Goal: Task Accomplishment & Management: Use online tool/utility

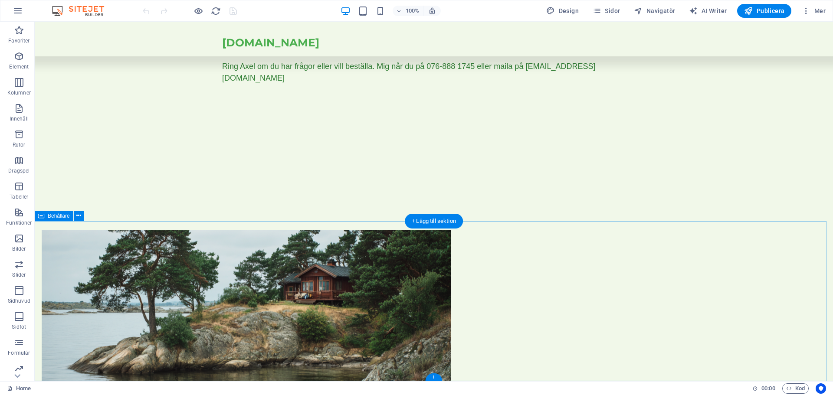
scroll to position [400, 0]
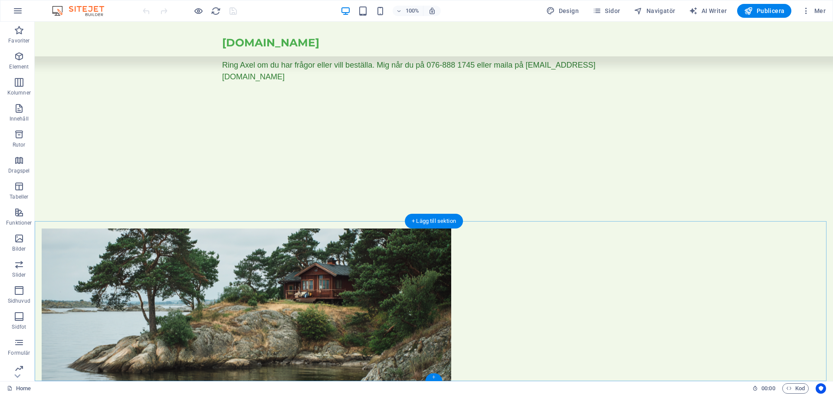
click at [434, 377] on div "+" at bounding box center [433, 377] width 17 height 8
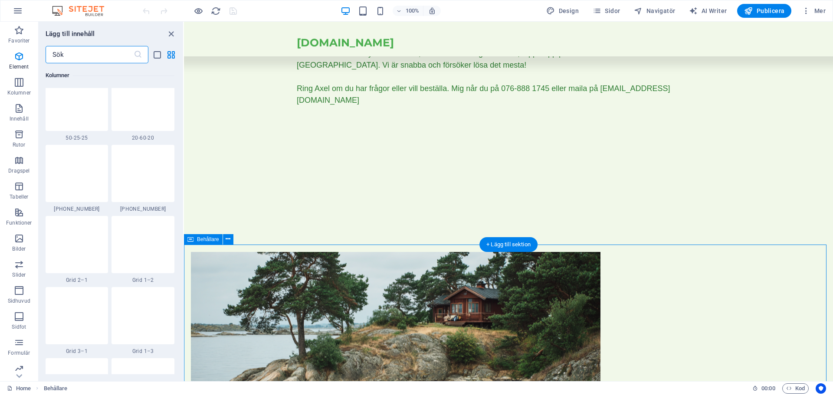
scroll to position [1517, 0]
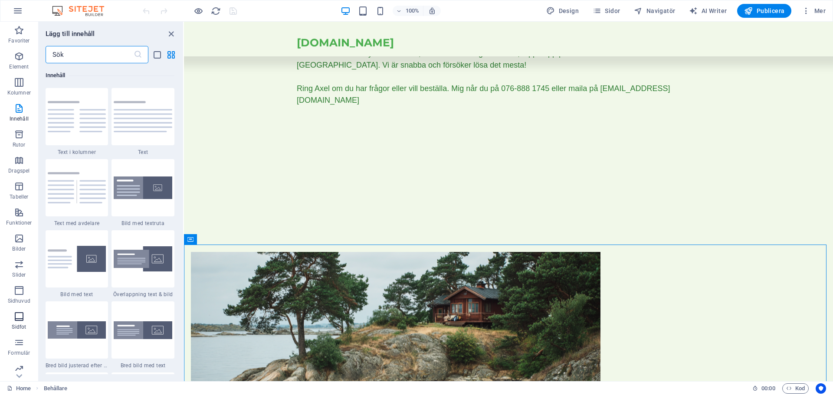
click at [17, 316] on icon "button" at bounding box center [19, 316] width 10 height 10
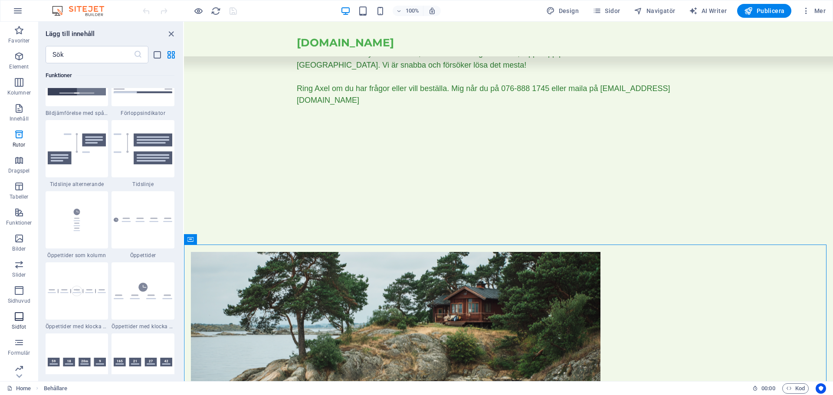
scroll to position [5740, 0]
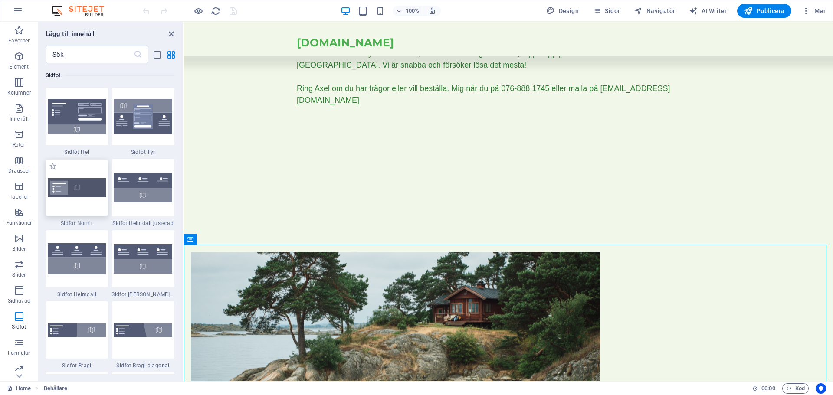
click at [82, 186] on img at bounding box center [77, 187] width 59 height 19
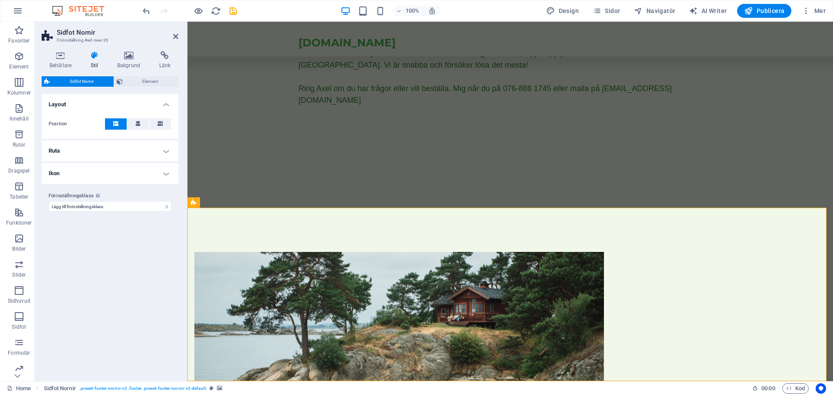
scroll to position [597, 0]
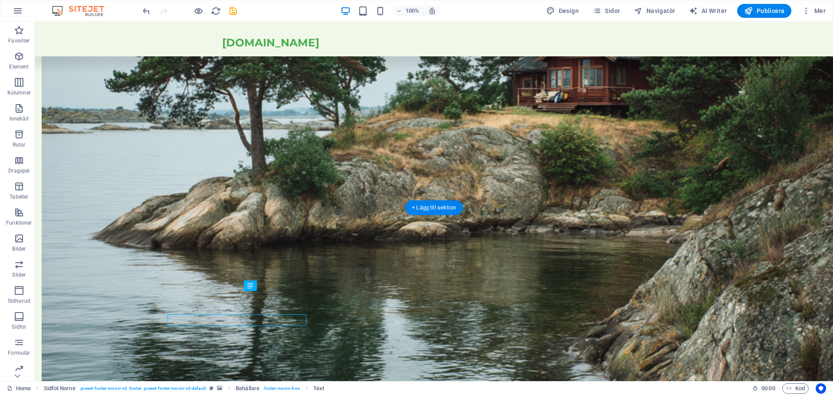
scroll to position [573, 0]
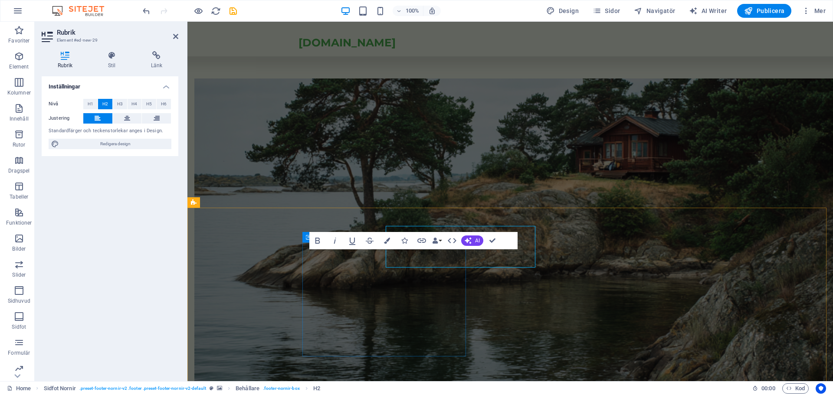
scroll to position [597, 0]
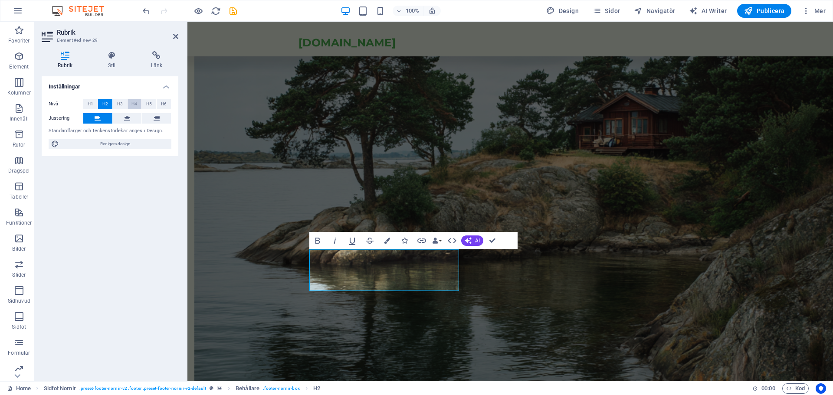
click at [136, 102] on span "H4" at bounding box center [134, 104] width 6 height 10
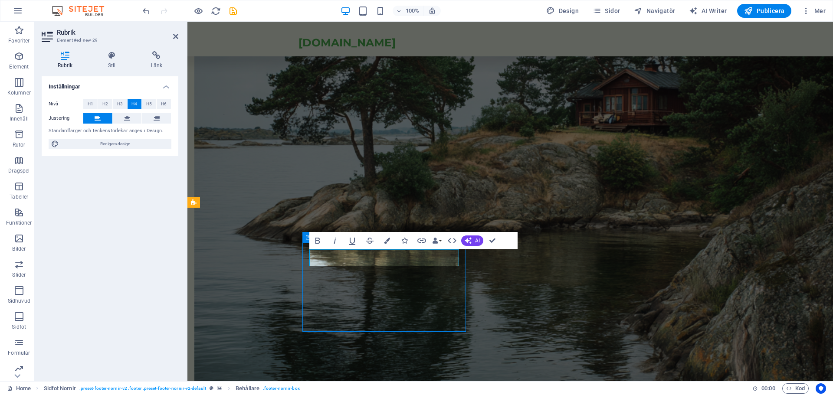
scroll to position [573, 0]
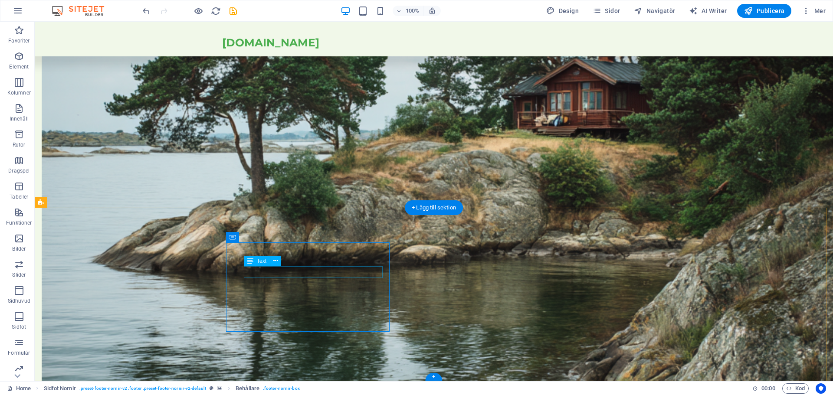
drag, startPoint x: 245, startPoint y: 273, endPoint x: 361, endPoint y: 273, distance: 116.2
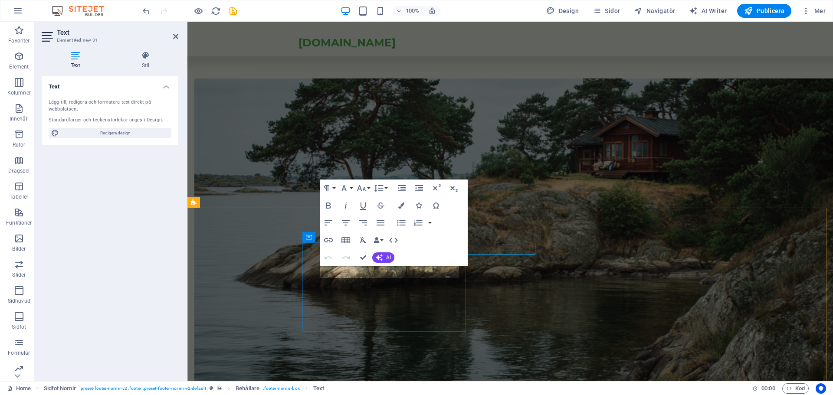
scroll to position [597, 0]
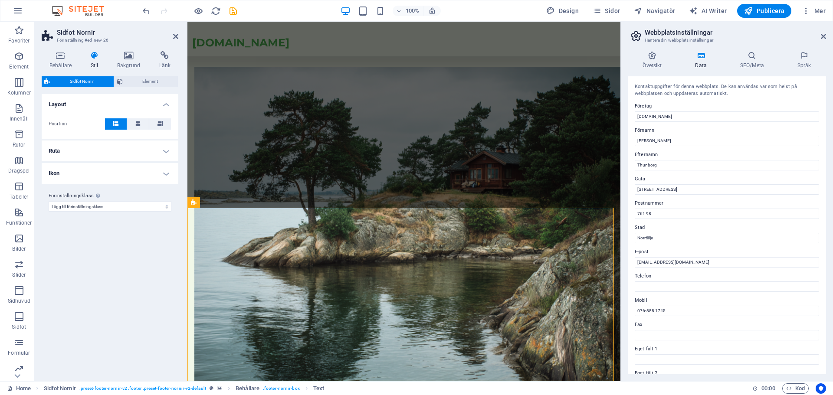
scroll to position [608, 0]
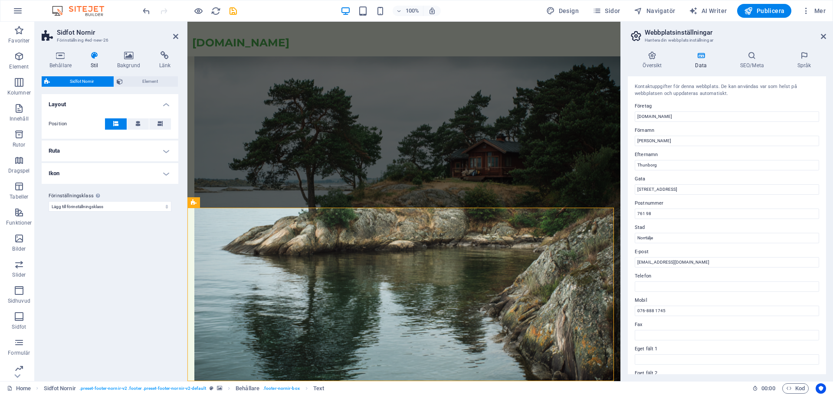
click at [216, 271] on span "Ikon" at bounding box center [221, 272] width 10 height 5
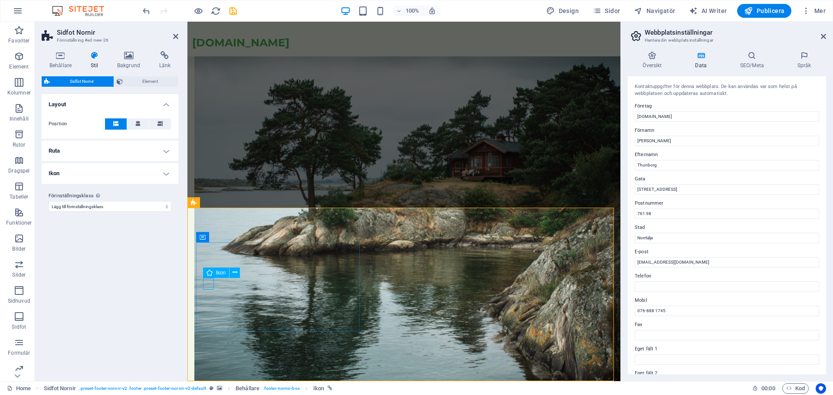
click at [208, 273] on icon at bounding box center [209, 273] width 6 height 10
select select "xMidYMid"
select select "px"
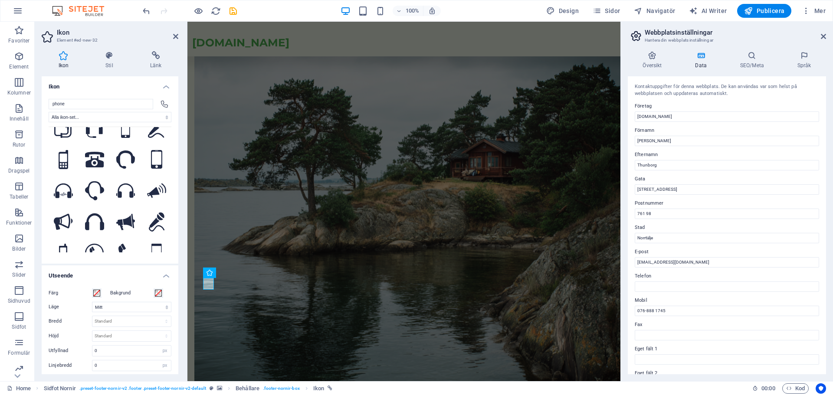
scroll to position [0, 0]
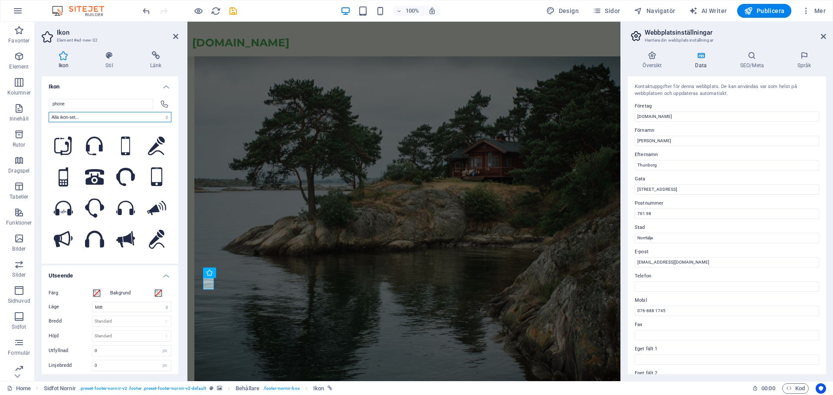
click at [118, 113] on select "Alla ikon-set... IcoFont Ionicons FontAwesome Brands FontAwesome Duotone FontAw…" at bounding box center [110, 117] width 123 height 10
click at [118, 117] on select "Alla ikon-set... IcoFont Ionicons FontAwesome Brands FontAwesome Duotone FontAw…" at bounding box center [110, 117] width 123 height 10
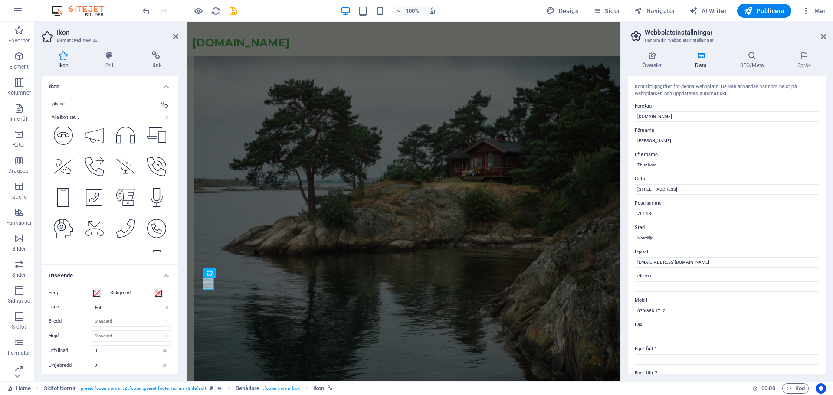
scroll to position [2690, 0]
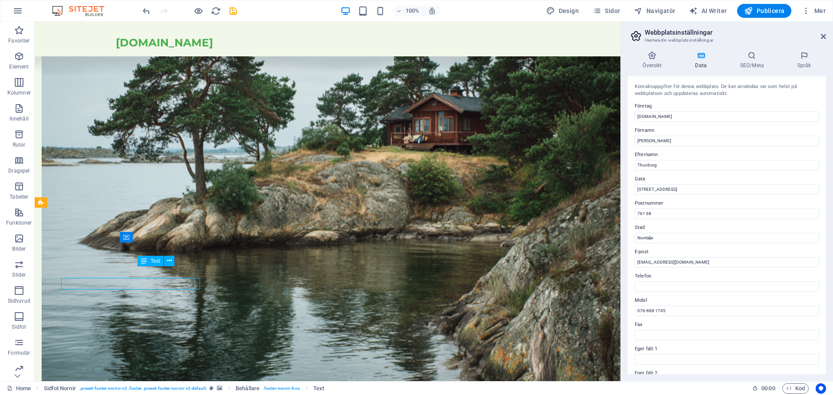
scroll to position [597, 0]
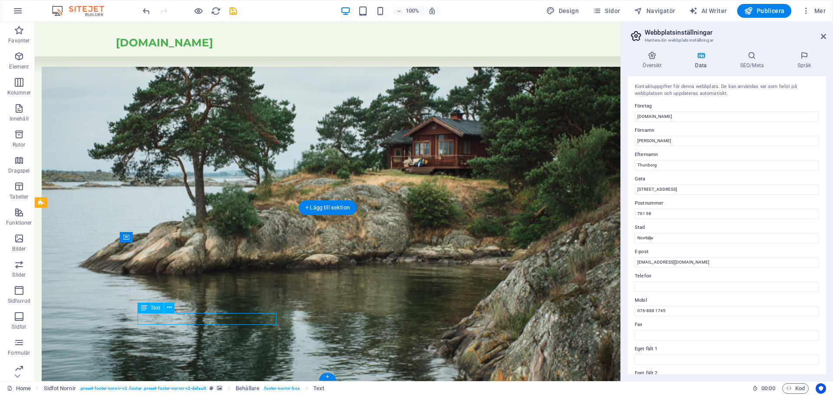
scroll to position [608, 0]
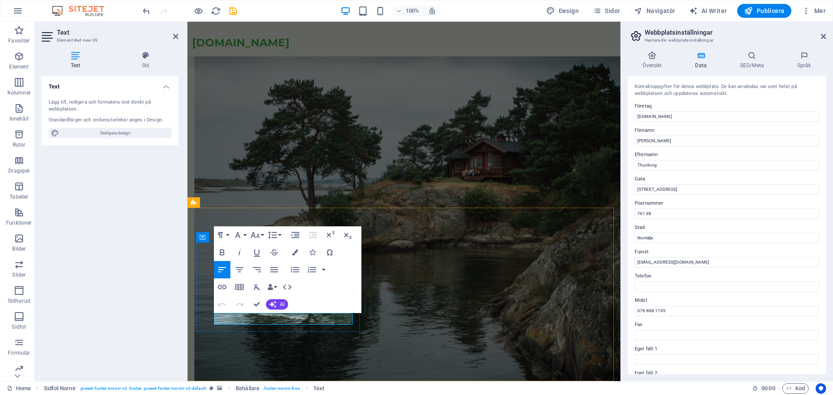
click at [221, 303] on icon "button" at bounding box center [222, 304] width 10 height 10
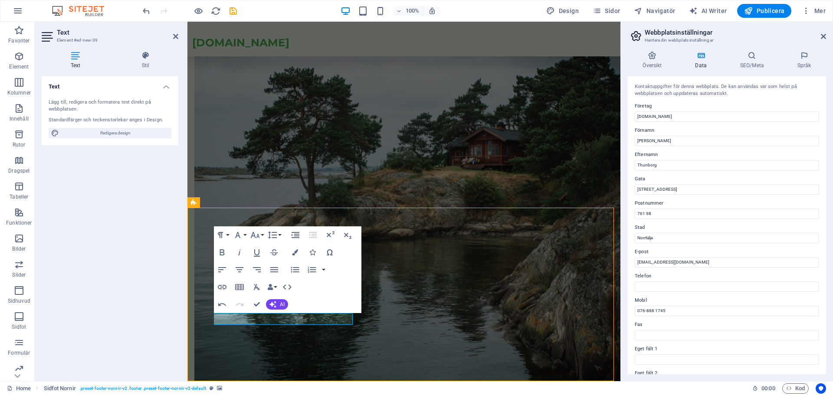
scroll to position [597, 0]
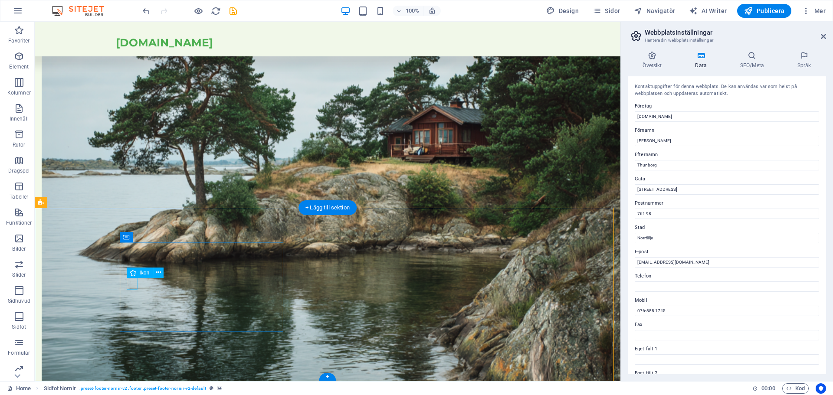
click at [169, 261] on icon at bounding box center [169, 260] width 5 height 9
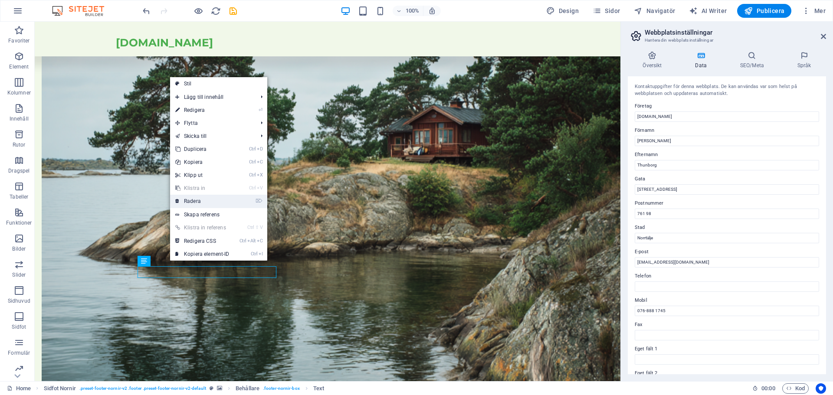
click at [191, 201] on link "⌦ Radera" at bounding box center [202, 201] width 65 height 13
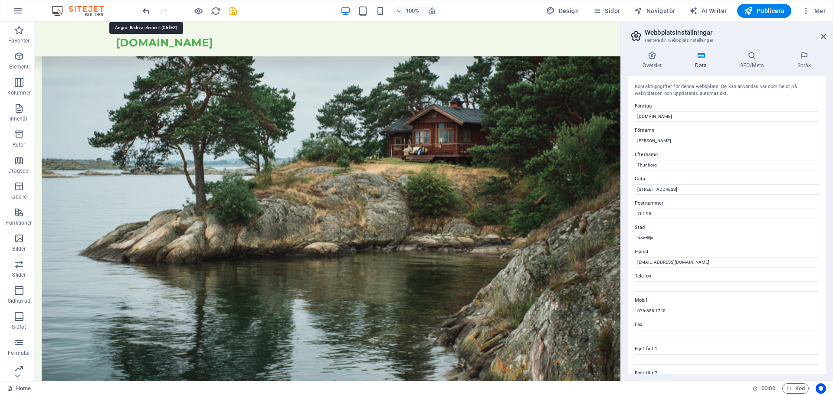
click at [144, 11] on icon "undo" at bounding box center [146, 11] width 10 height 10
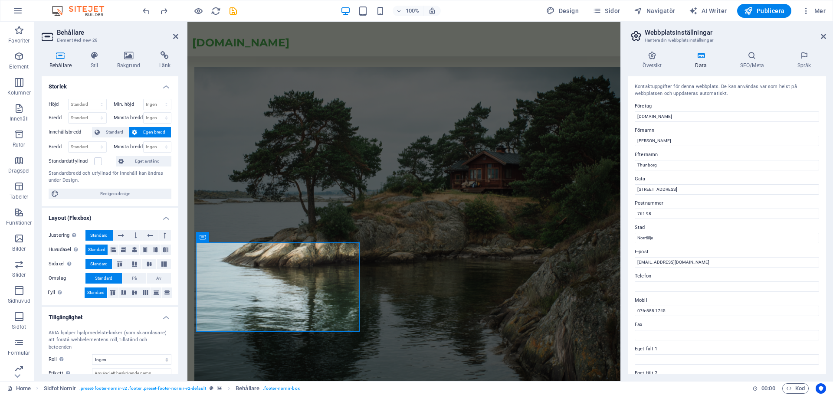
scroll to position [608, 0]
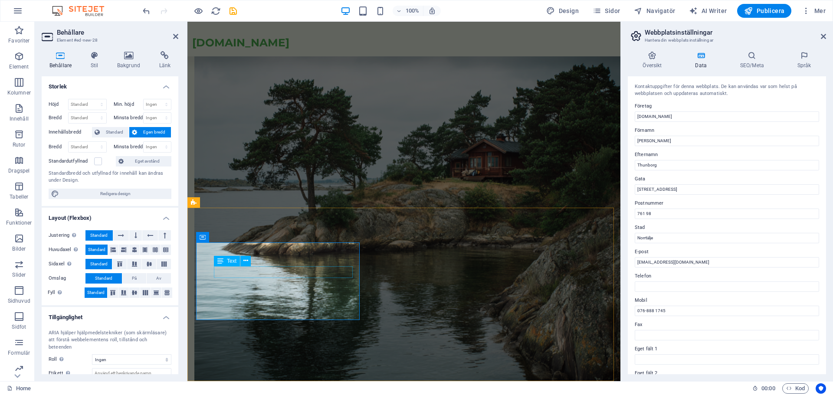
click at [145, 10] on icon "undo" at bounding box center [146, 11] width 10 height 10
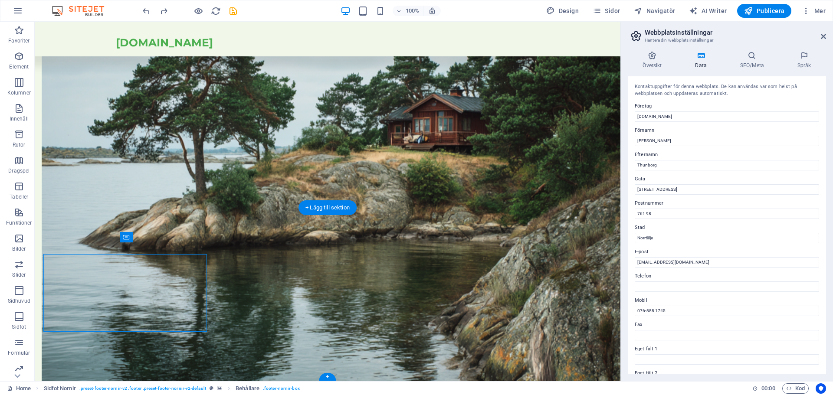
scroll to position [597, 0]
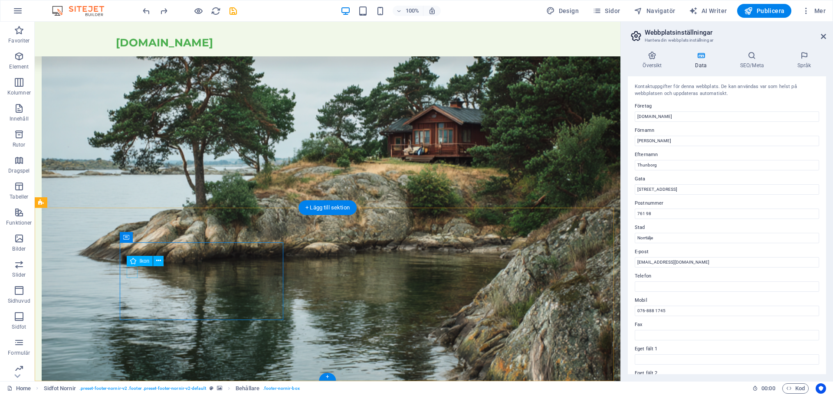
click at [172, 262] on icon at bounding box center [169, 260] width 5 height 9
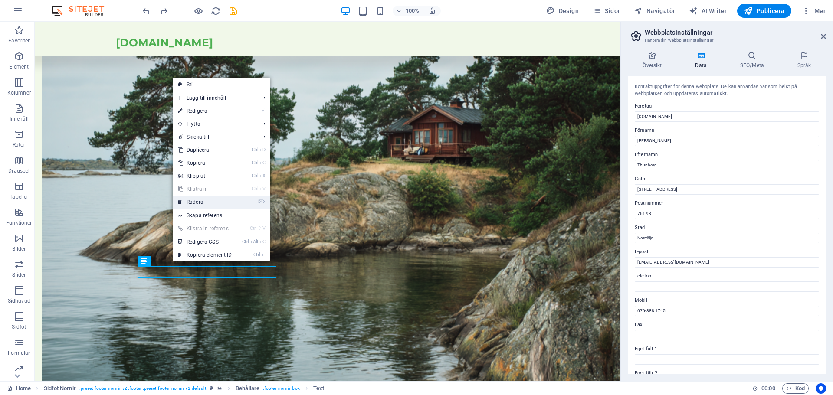
click at [200, 203] on link "⌦ Radera" at bounding box center [205, 202] width 65 height 13
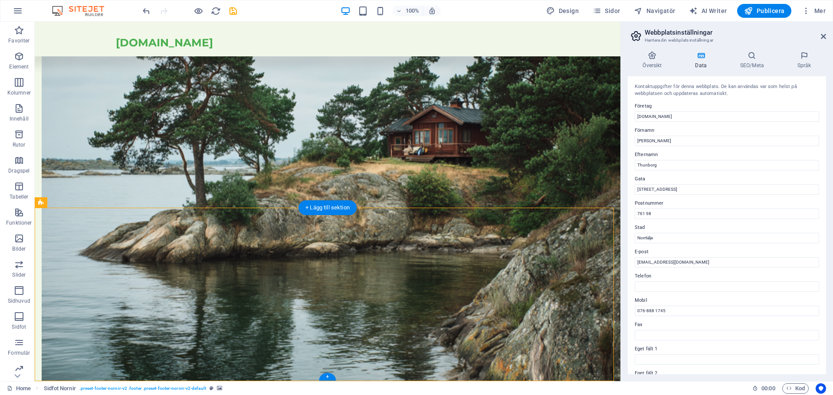
drag, startPoint x: 204, startPoint y: 273, endPoint x: 124, endPoint y: 285, distance: 81.2
click at [147, 13] on icon "undo" at bounding box center [146, 11] width 10 height 10
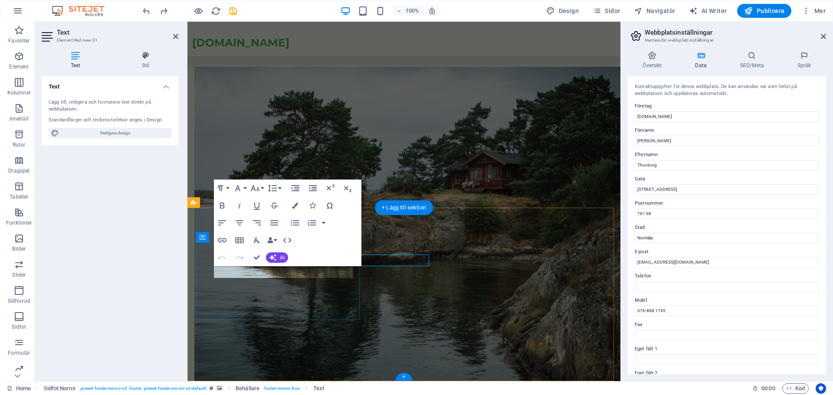
scroll to position [608, 0]
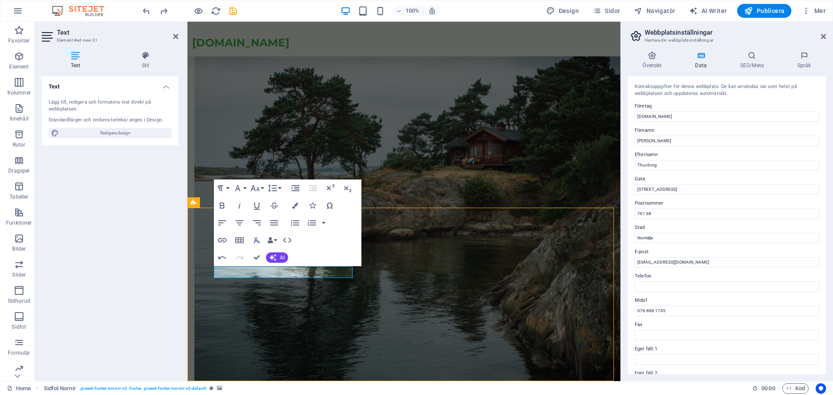
scroll to position [597, 0]
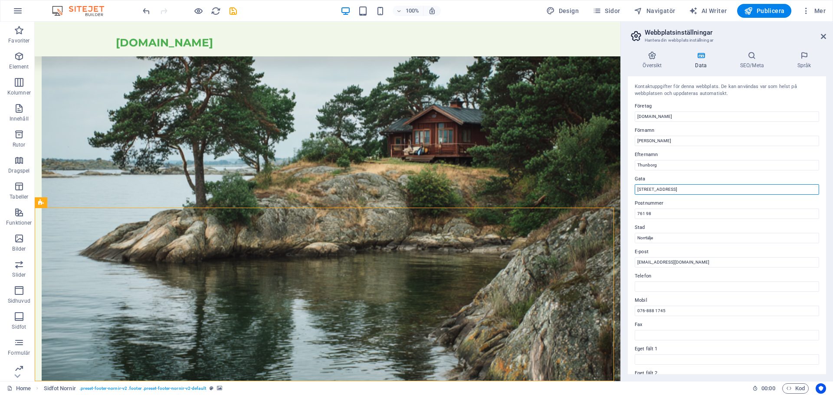
click at [676, 188] on input "[STREET_ADDRESS]" at bounding box center [726, 189] width 184 height 10
type input "S"
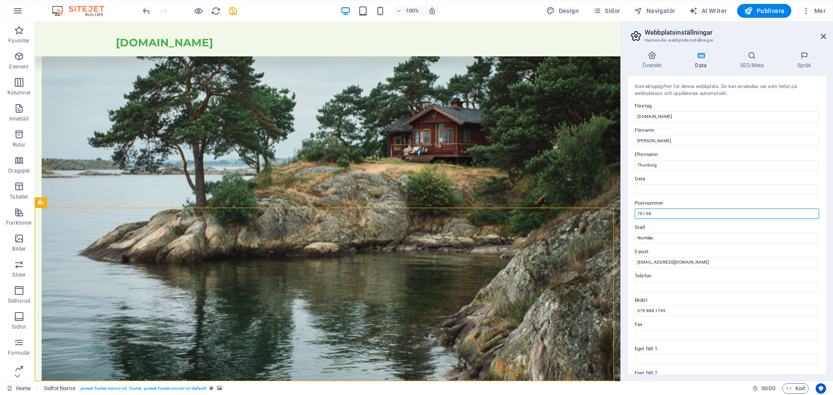
click at [663, 212] on input "761 98" at bounding box center [726, 214] width 184 height 10
type input "7"
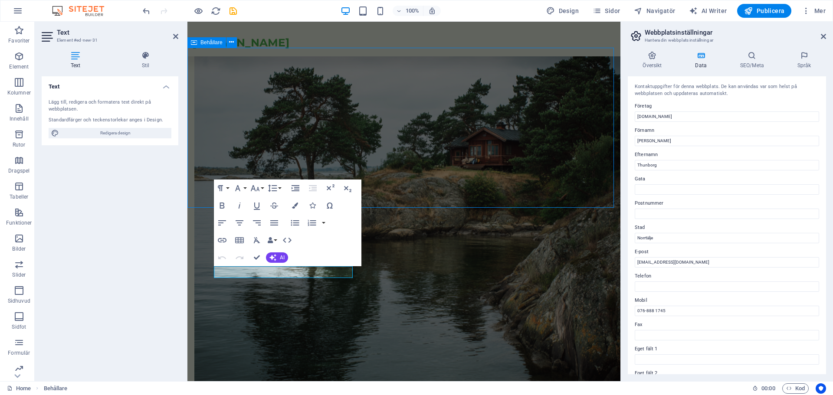
scroll to position [597, 0]
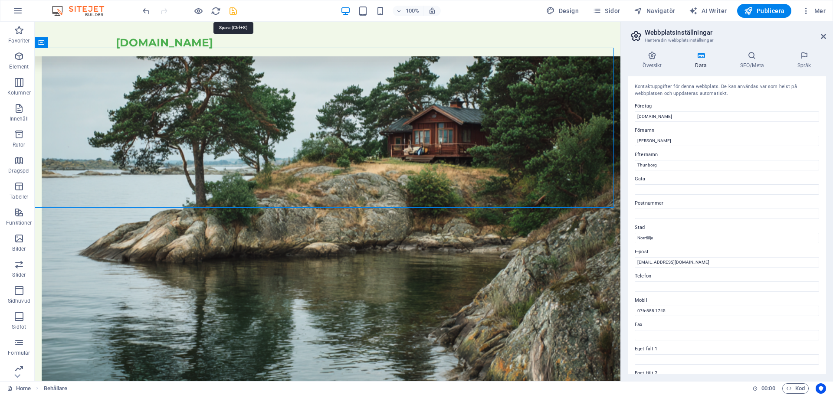
click at [233, 10] on icon "save" at bounding box center [233, 11] width 10 height 10
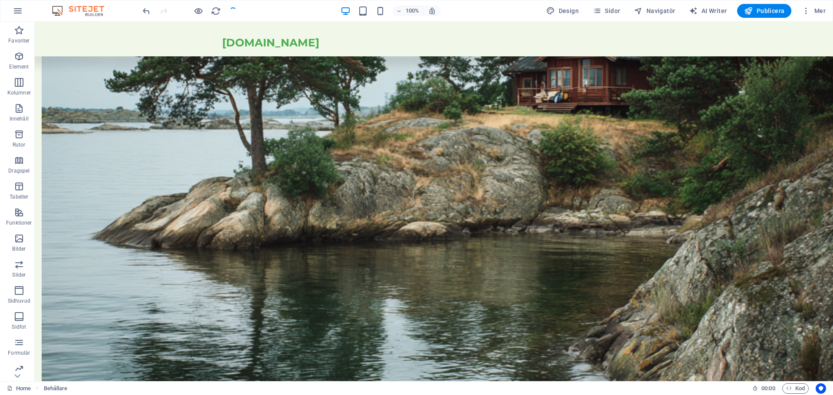
scroll to position [573, 0]
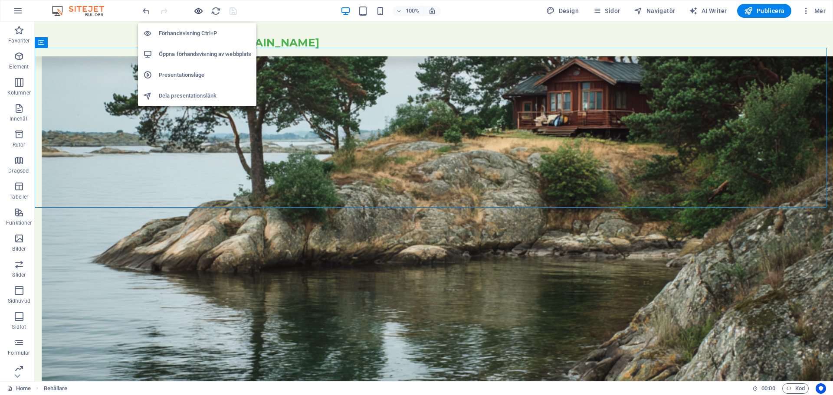
click at [199, 8] on icon "button" at bounding box center [198, 11] width 10 height 10
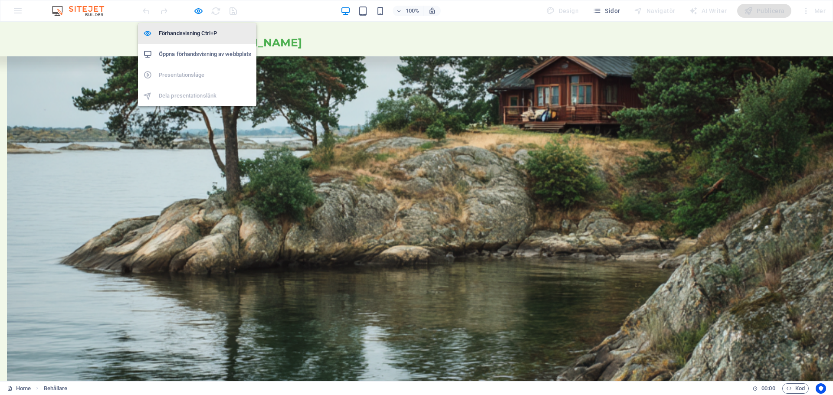
click at [192, 27] on li "Förhandsvisning Ctrl+P" at bounding box center [197, 33] width 118 height 21
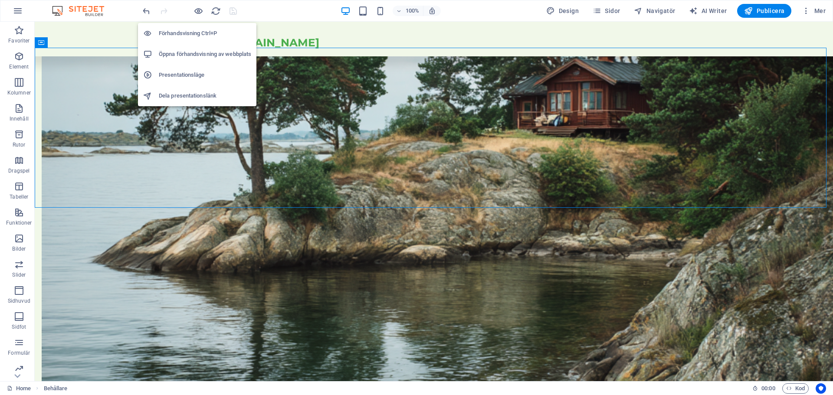
click at [192, 30] on h6 "Förhandsvisning Ctrl+P" at bounding box center [205, 33] width 92 height 10
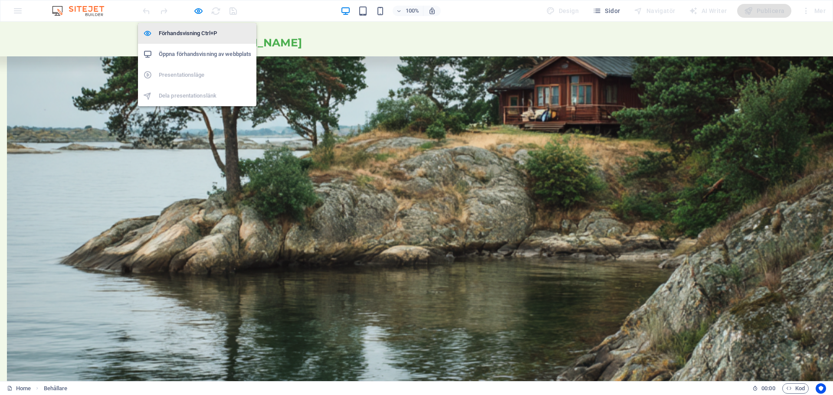
click at [192, 30] on h6 "Förhandsvisning Ctrl+P" at bounding box center [205, 33] width 92 height 10
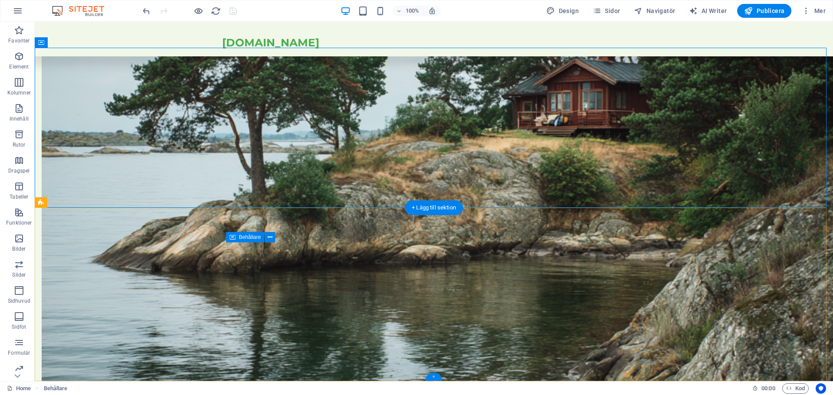
click at [431, 377] on div "+" at bounding box center [433, 377] width 17 height 8
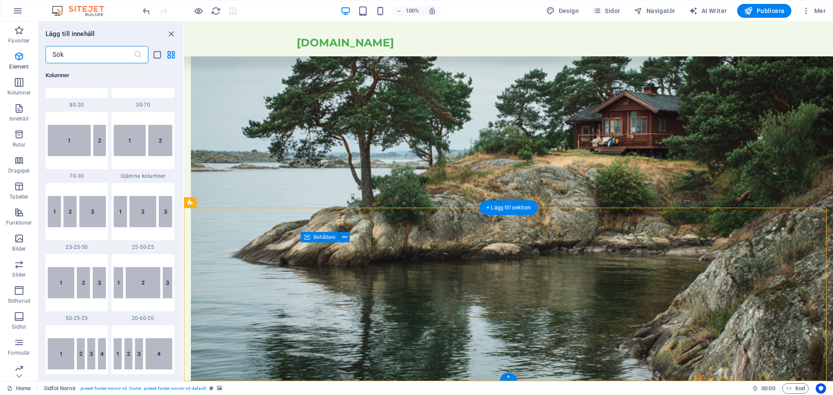
scroll to position [1517, 0]
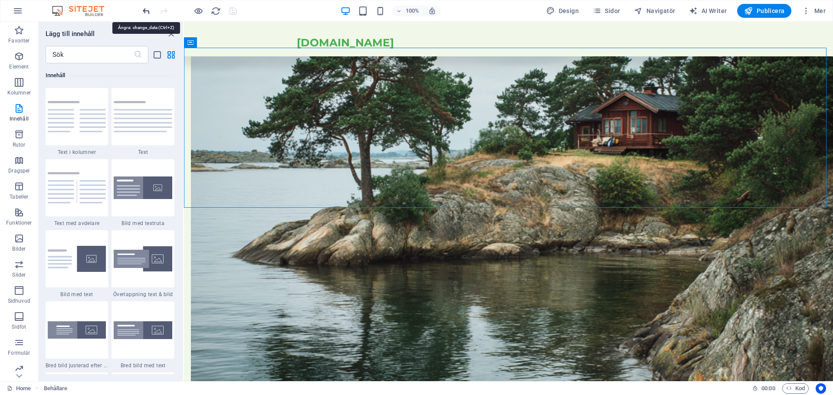
click at [144, 10] on icon "undo" at bounding box center [146, 11] width 10 height 10
click at [164, 10] on icon "redo" at bounding box center [164, 11] width 10 height 10
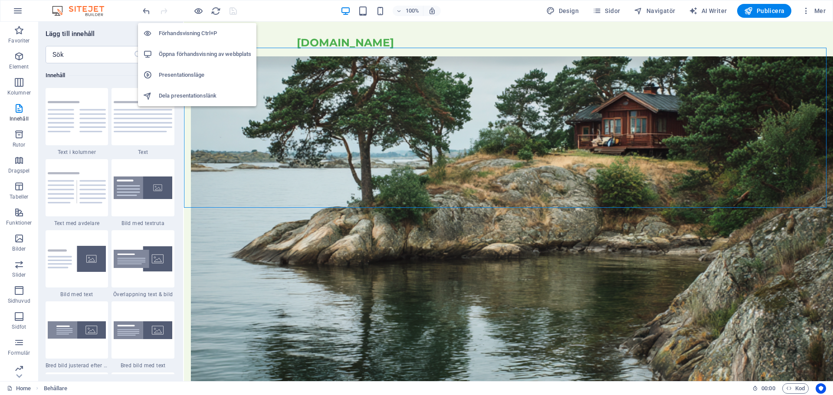
click at [194, 33] on h6 "Förhandsvisning Ctrl+P" at bounding box center [205, 33] width 92 height 10
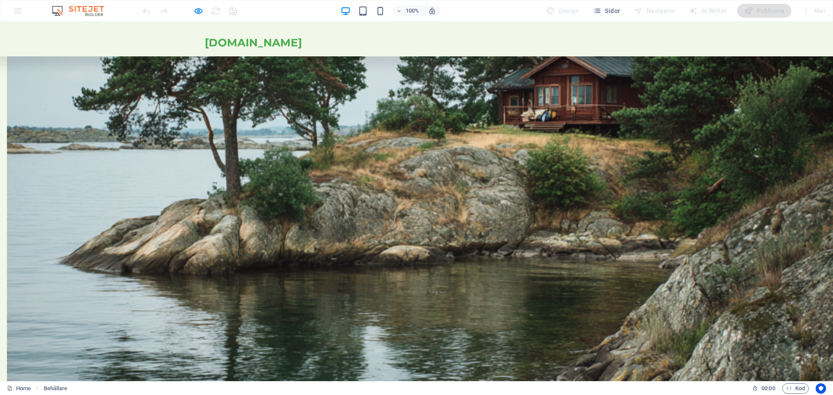
click at [258, 40] on span "[DOMAIN_NAME]" at bounding box center [253, 42] width 97 height 13
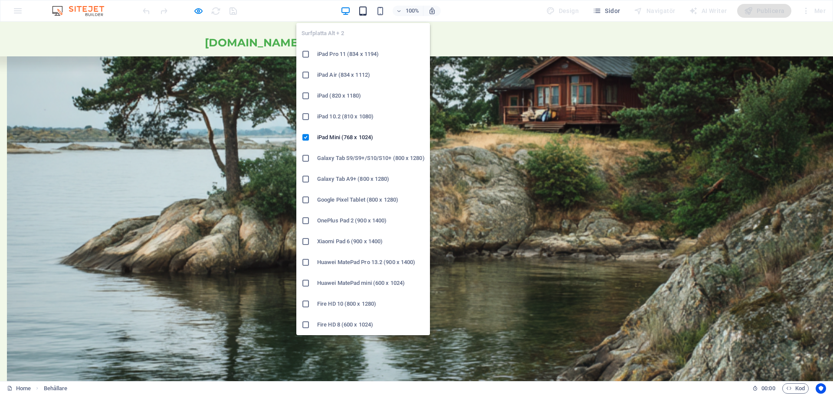
click at [366, 10] on icon "button" at bounding box center [363, 11] width 10 height 10
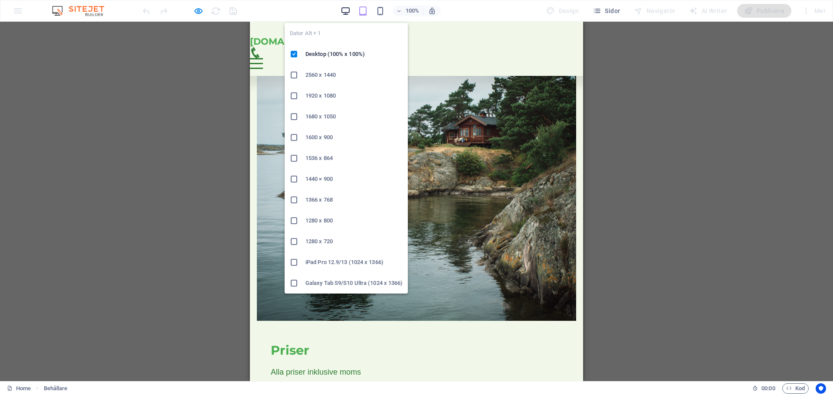
click at [346, 12] on icon "button" at bounding box center [345, 11] width 10 height 10
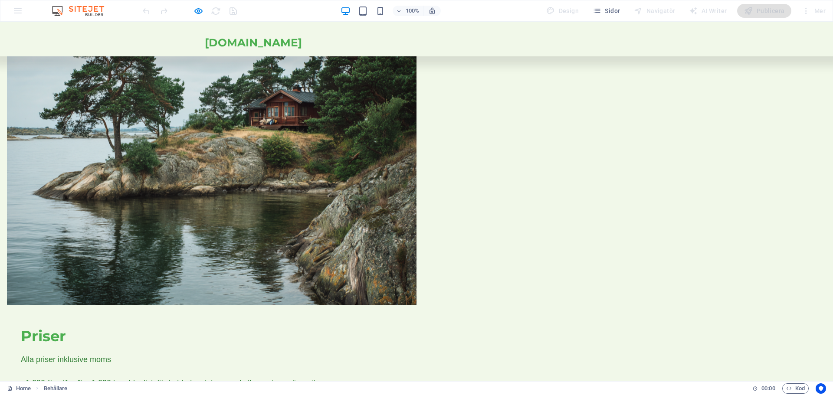
scroll to position [573, 0]
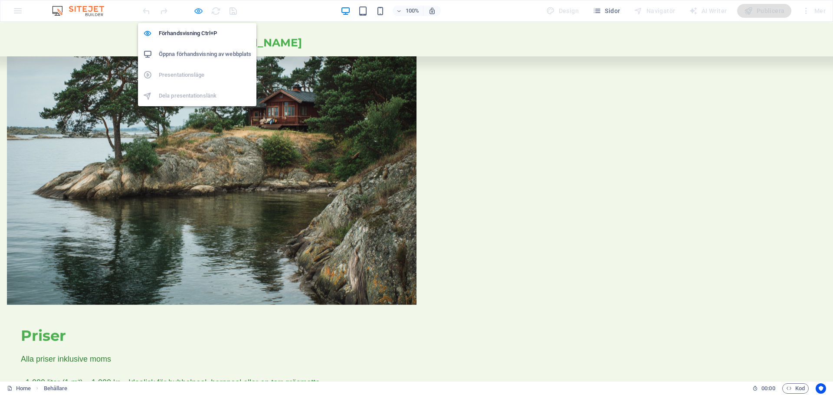
click at [200, 10] on icon "button" at bounding box center [198, 11] width 10 height 10
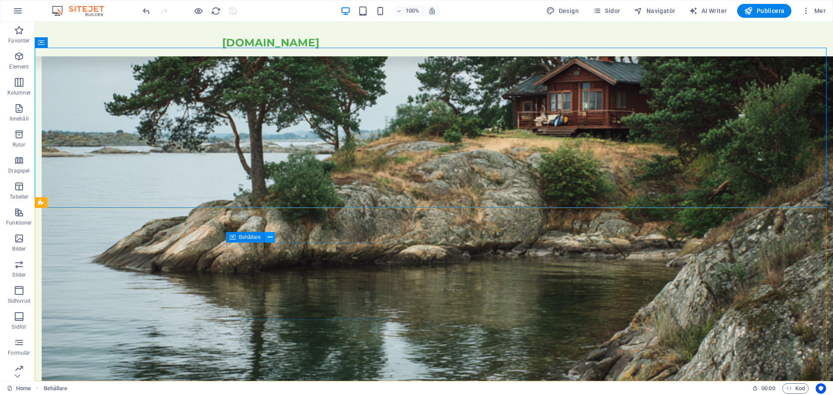
click at [269, 234] on icon at bounding box center [270, 237] width 5 height 9
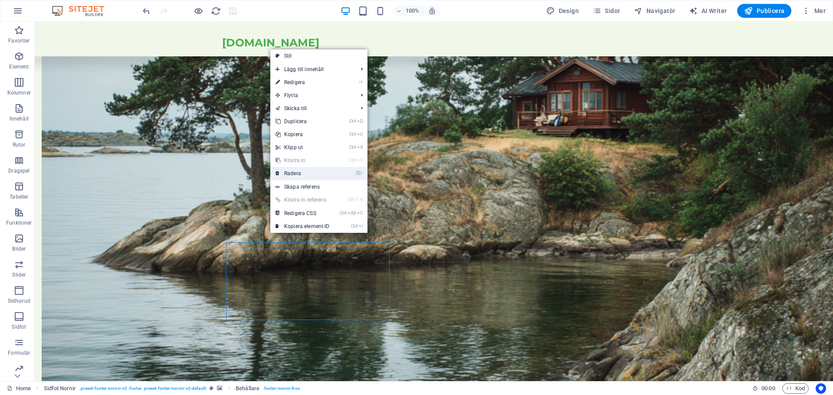
click at [304, 172] on link "⌦ Radera" at bounding box center [302, 173] width 65 height 13
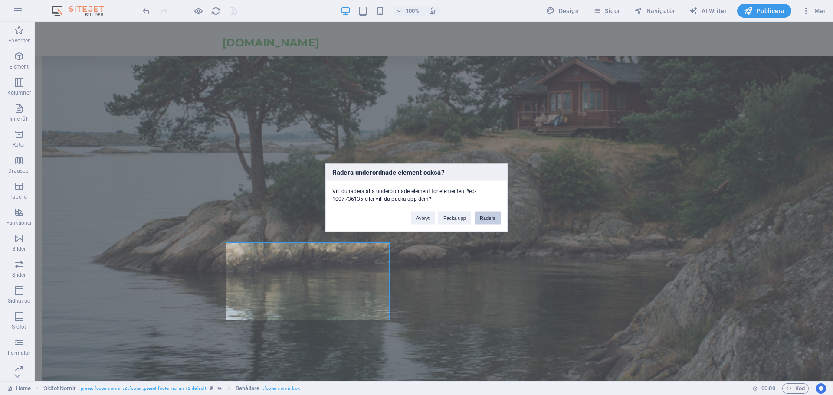
click at [490, 220] on button "Radera" at bounding box center [487, 217] width 26 height 13
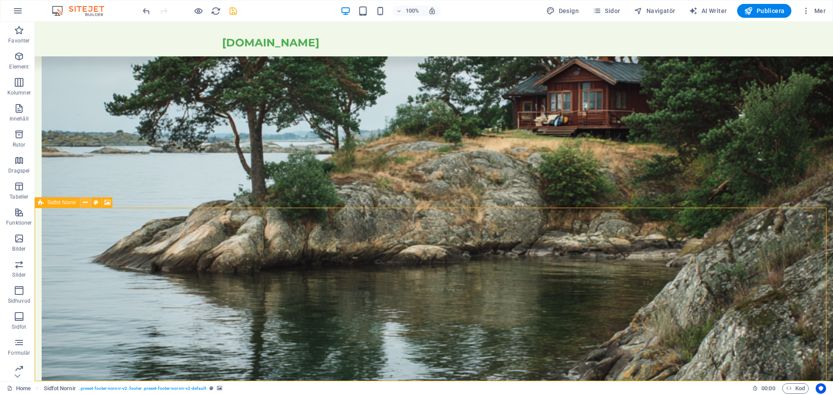
click at [86, 203] on icon at bounding box center [85, 202] width 5 height 9
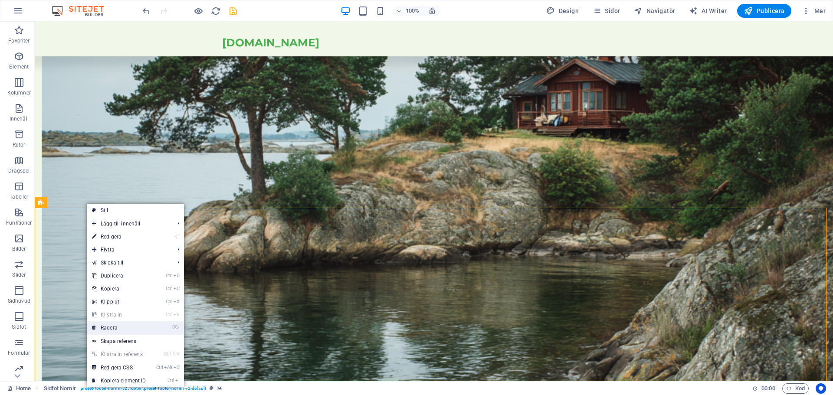
click at [116, 329] on link "⌦ Radera" at bounding box center [119, 327] width 65 height 13
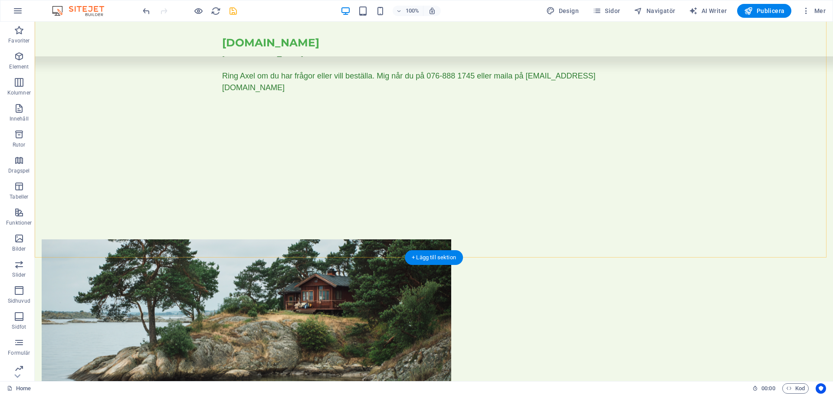
scroll to position [400, 0]
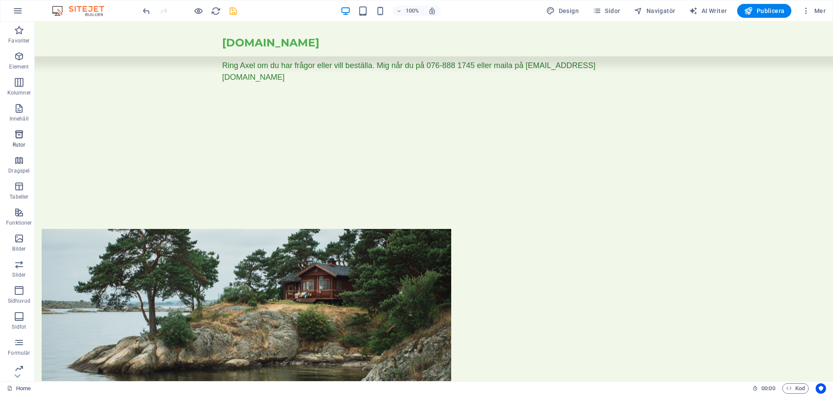
click at [16, 133] on icon "button" at bounding box center [19, 134] width 10 height 10
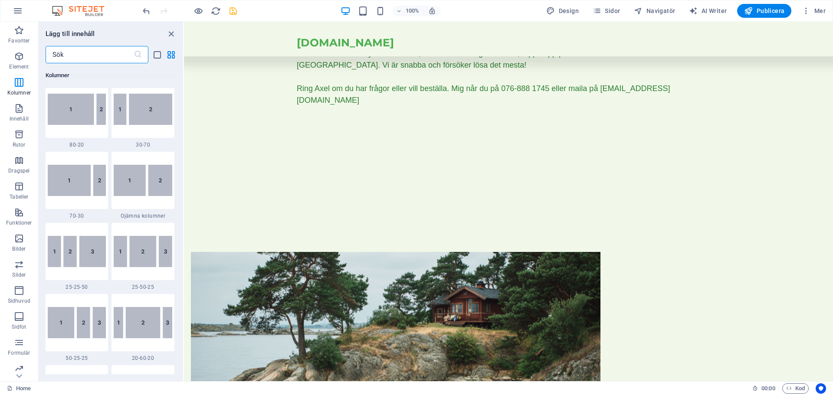
scroll to position [0, 0]
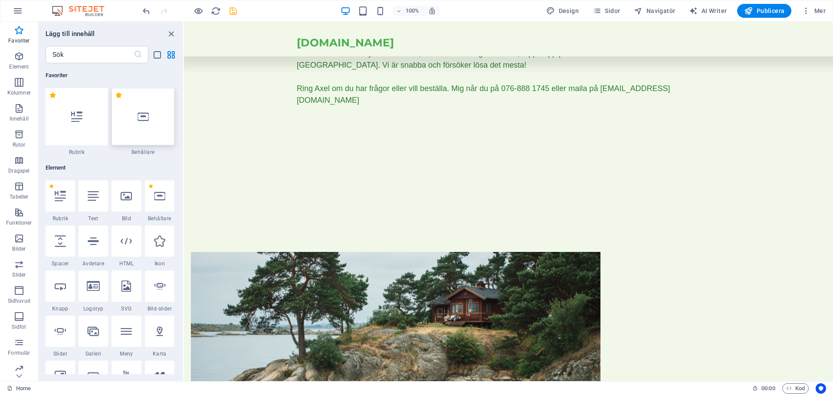
click at [142, 134] on div at bounding box center [142, 116] width 63 height 57
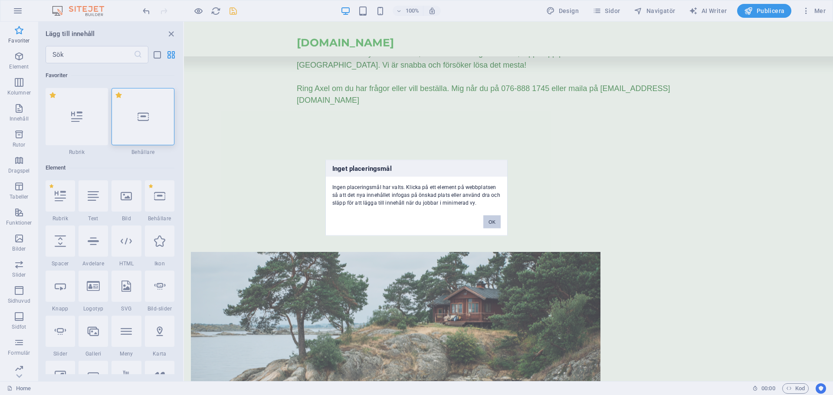
click at [490, 221] on button "OK" at bounding box center [491, 221] width 17 height 13
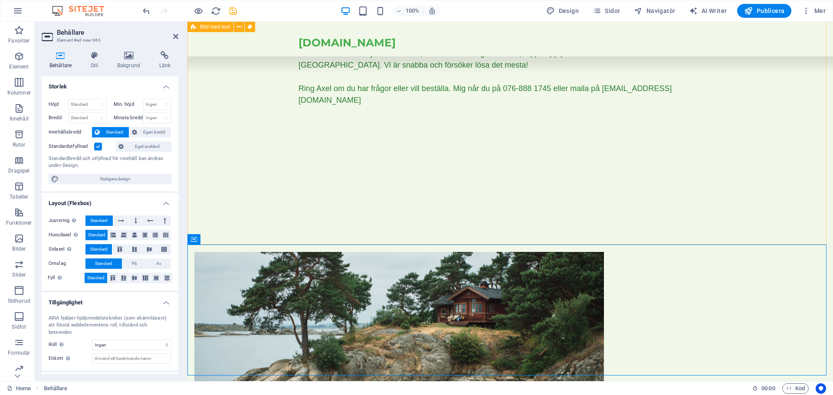
scroll to position [487, 0]
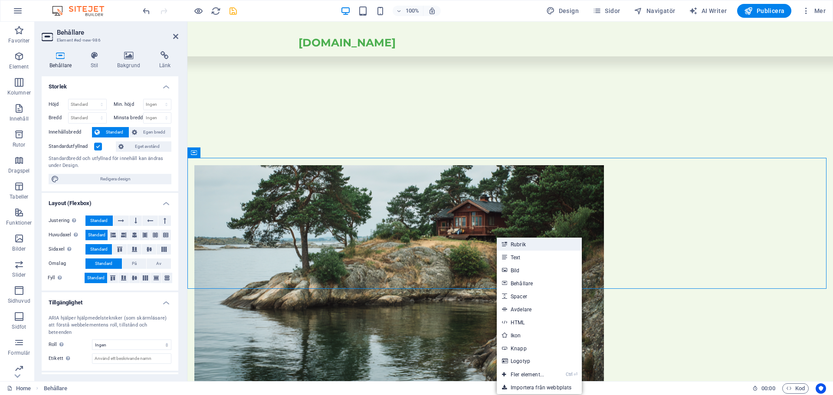
click at [525, 243] on link "Rubrik" at bounding box center [538, 244] width 85 height 13
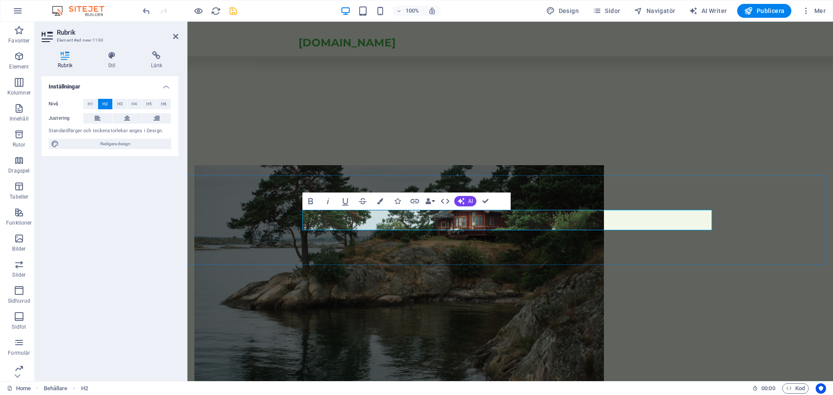
scroll to position [469, 0]
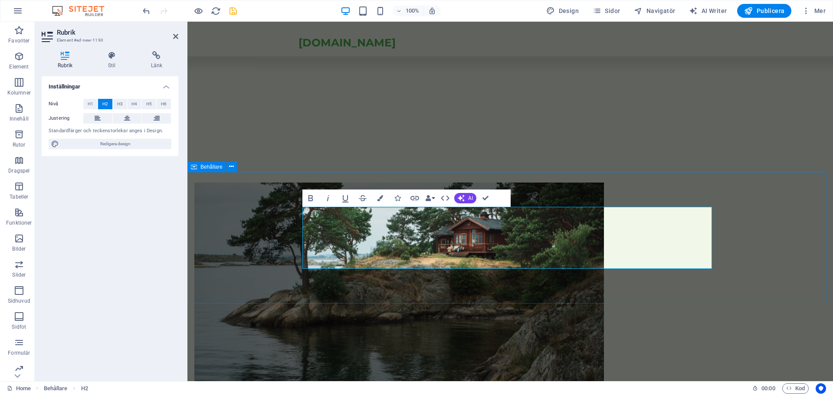
scroll to position [555, 0]
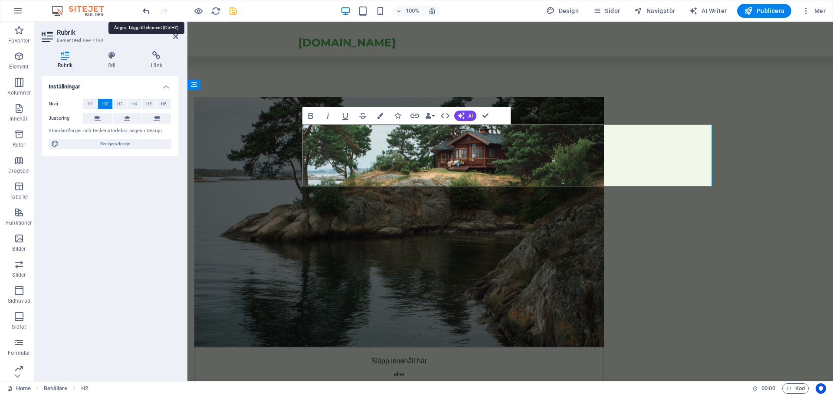
click at [147, 9] on icon "undo" at bounding box center [146, 11] width 10 height 10
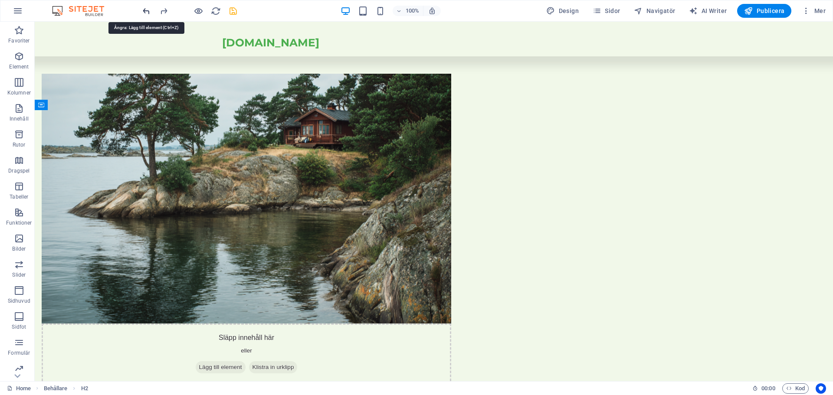
scroll to position [511, 0]
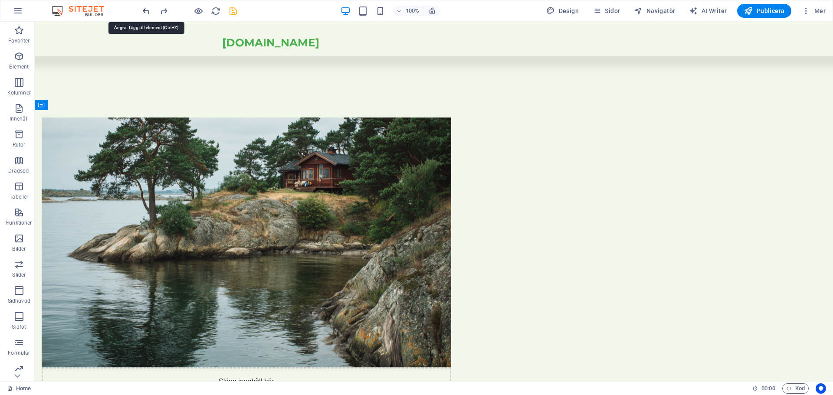
click at [147, 13] on icon "undo" at bounding box center [146, 11] width 10 height 10
click at [145, 11] on icon "undo" at bounding box center [146, 11] width 10 height 10
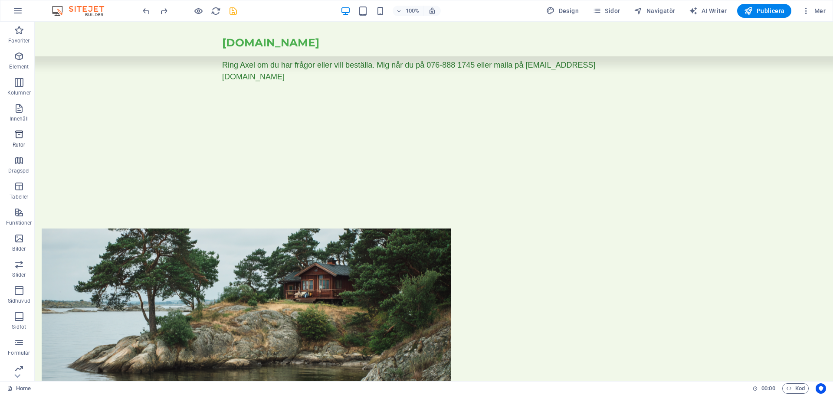
click at [19, 137] on icon "button" at bounding box center [19, 134] width 10 height 10
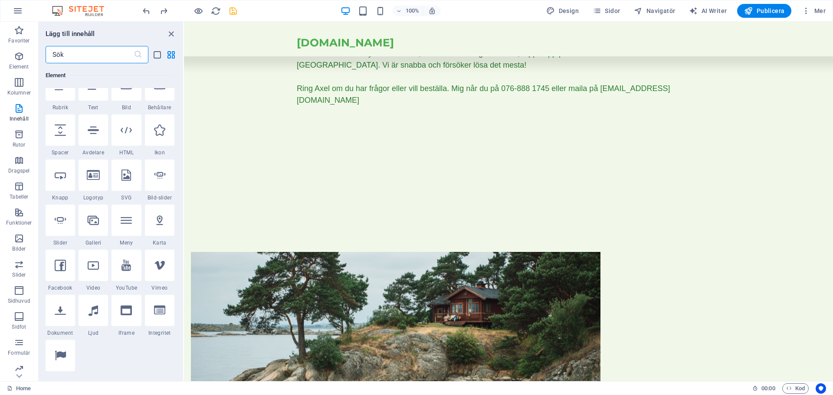
scroll to position [0, 0]
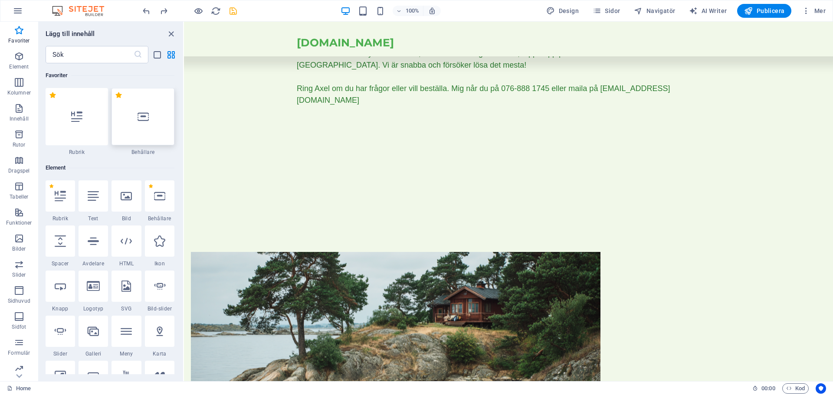
click at [131, 118] on div at bounding box center [142, 116] width 63 height 57
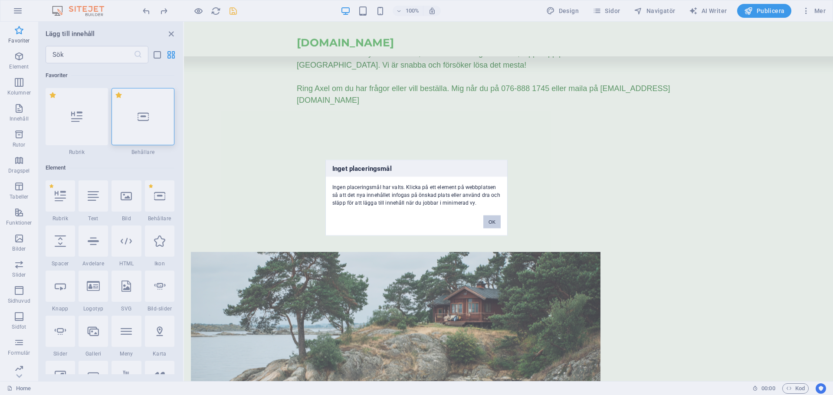
click at [490, 222] on button "OK" at bounding box center [491, 221] width 17 height 13
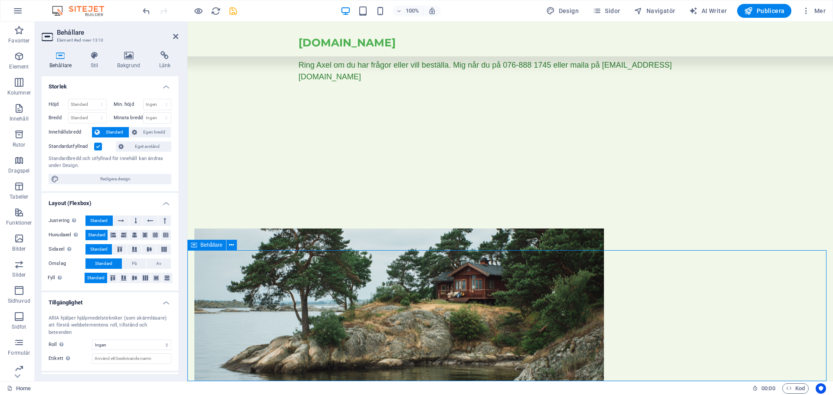
scroll to position [554, 0]
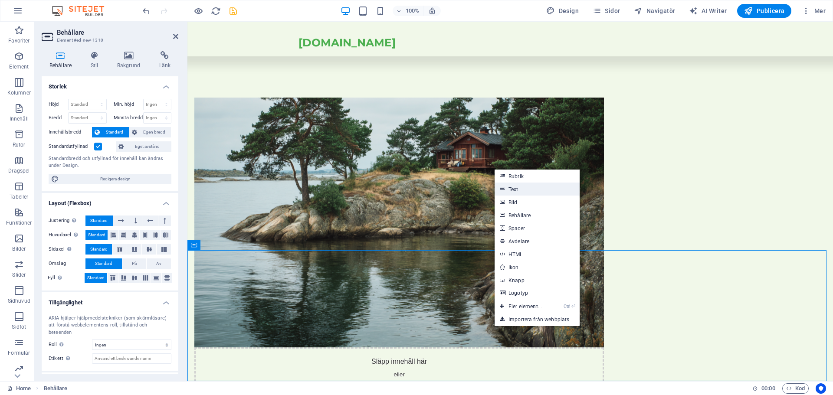
click at [521, 188] on link "Text" at bounding box center [536, 189] width 85 height 13
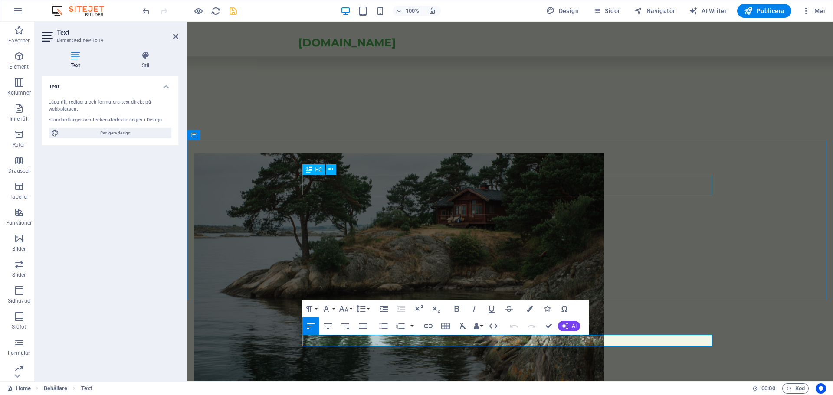
scroll to position [504, 0]
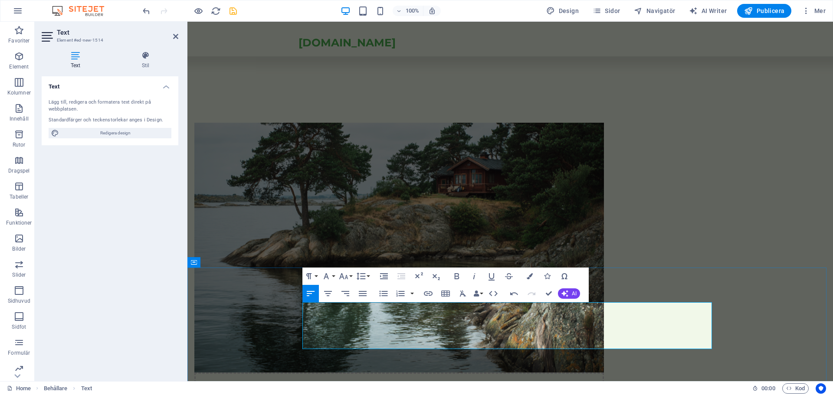
scroll to position [539, 0]
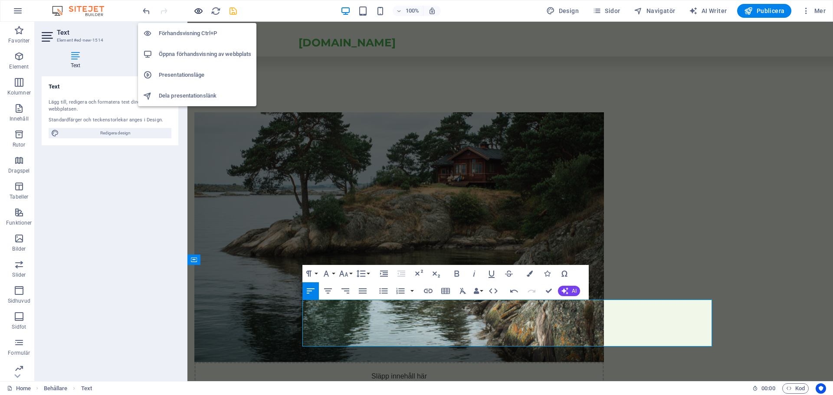
click at [198, 10] on icon "button" at bounding box center [198, 11] width 10 height 10
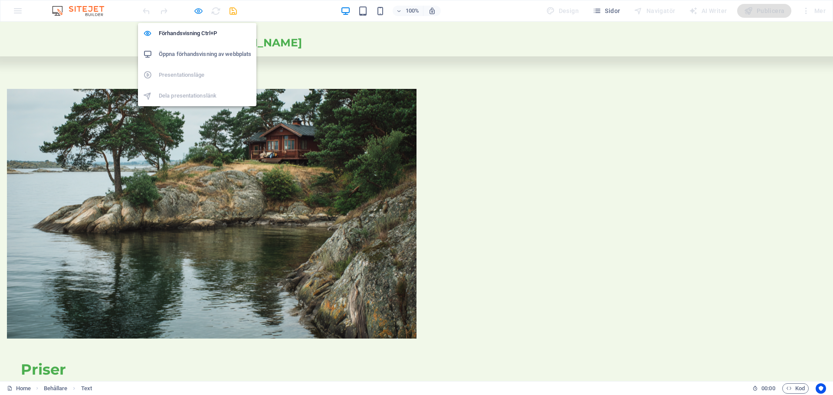
scroll to position [516, 0]
